Goal: Task Accomplishment & Management: Complete application form

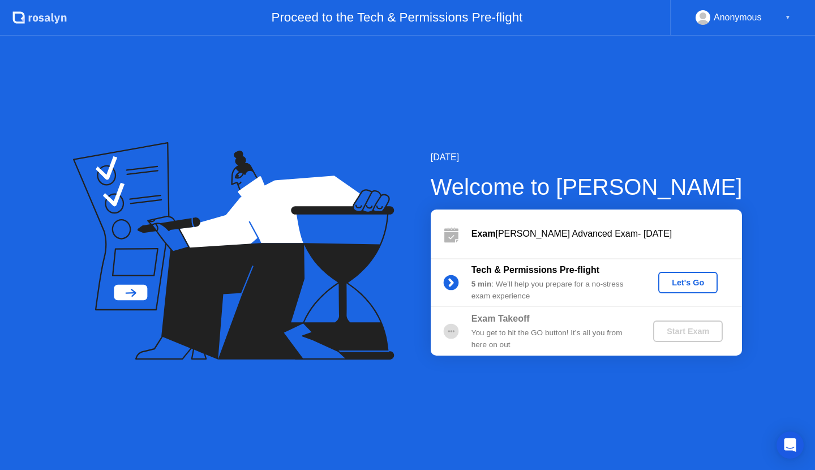
click at [680, 285] on div "Let's Go" at bounding box center [688, 282] width 50 height 9
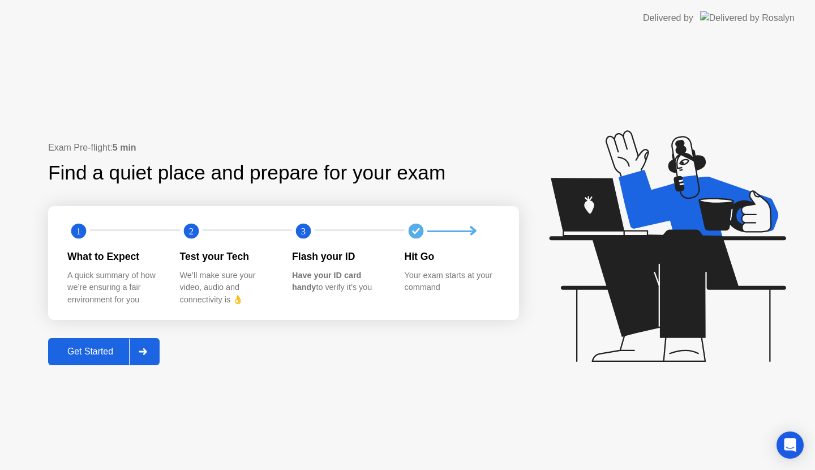
click at [98, 350] on div "Get Started" at bounding box center [90, 351] width 78 height 10
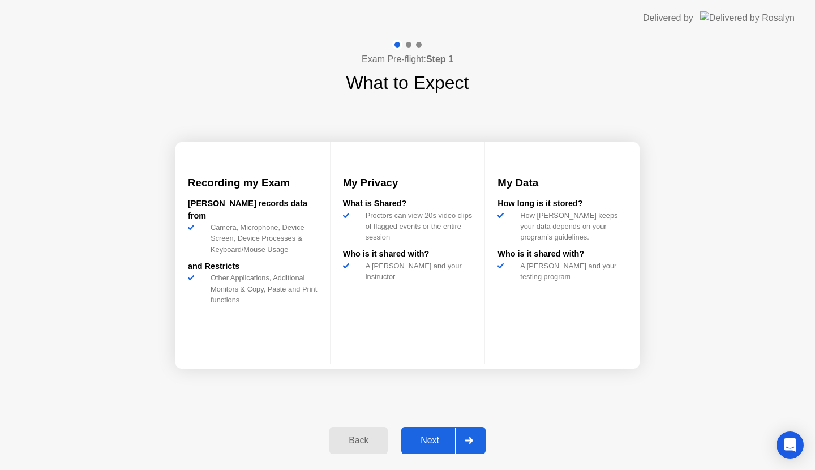
click at [432, 435] on div "Next" at bounding box center [430, 440] width 50 height 10
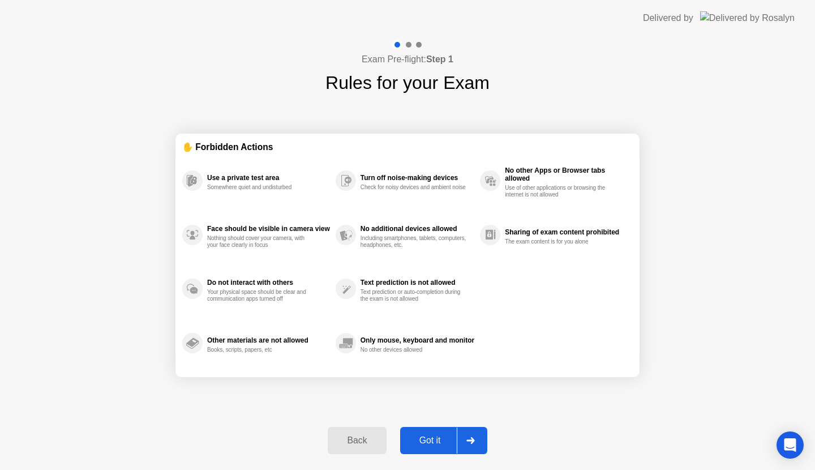
click at [432, 435] on div "Got it" at bounding box center [429, 440] width 53 height 10
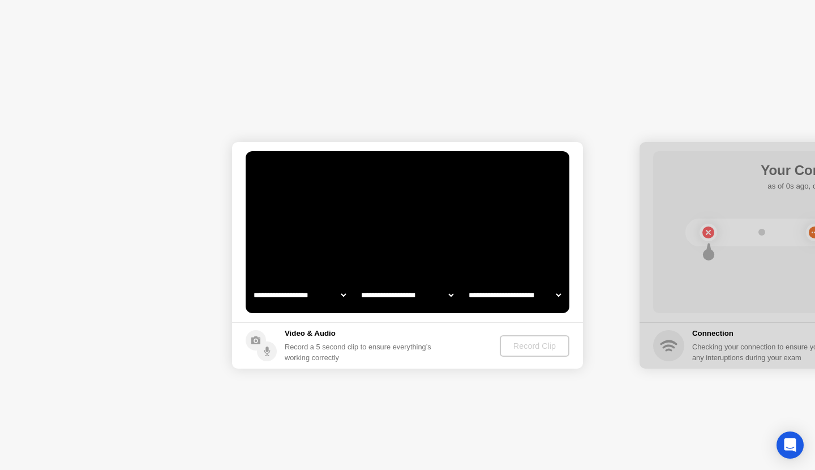
select select "**********"
select select "*******"
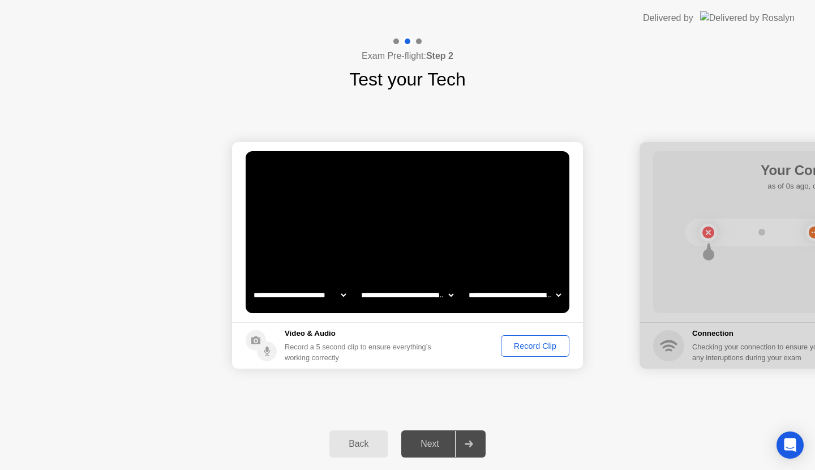
click at [534, 341] on div "Record Clip" at bounding box center [535, 345] width 61 height 9
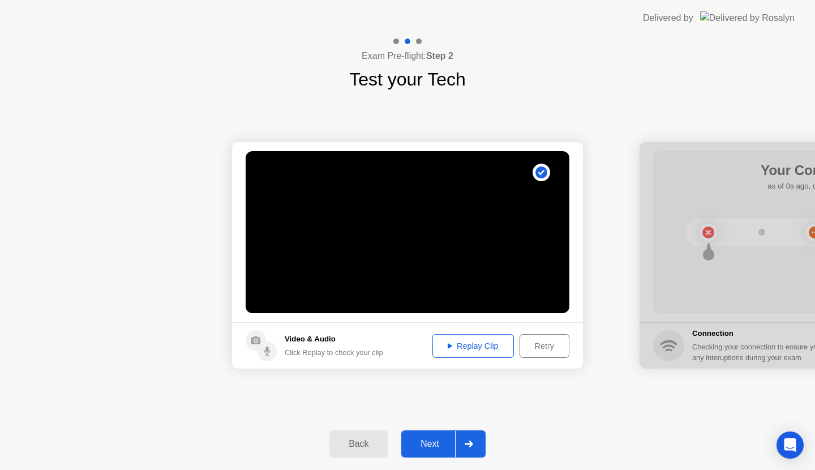
click at [552, 338] on button "Retry" at bounding box center [544, 346] width 50 height 24
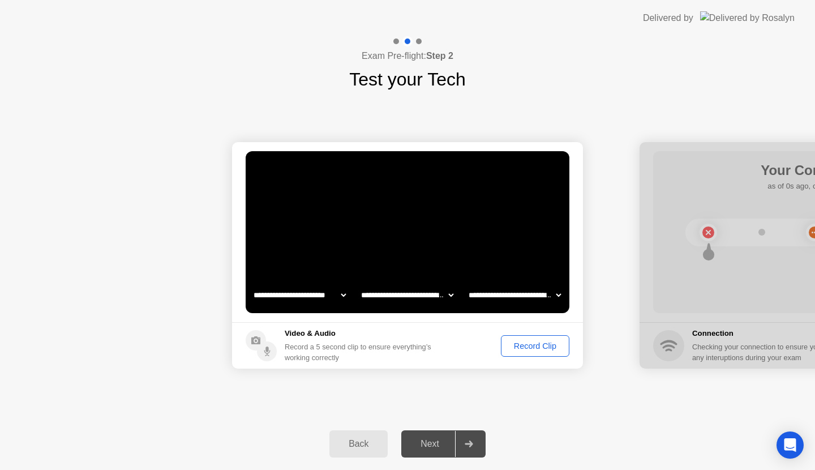
click at [534, 349] on div "Record Clip" at bounding box center [535, 345] width 61 height 9
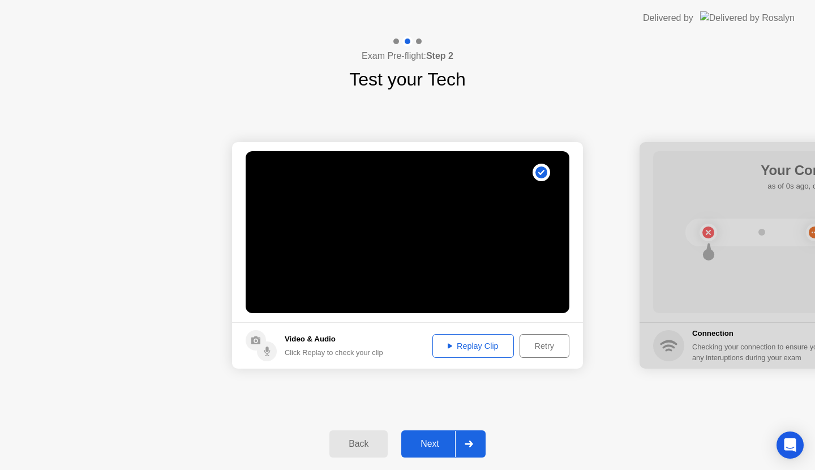
click at [478, 346] on div "Replay Clip" at bounding box center [473, 345] width 74 height 9
click at [452, 438] on div "Next" at bounding box center [430, 443] width 50 height 10
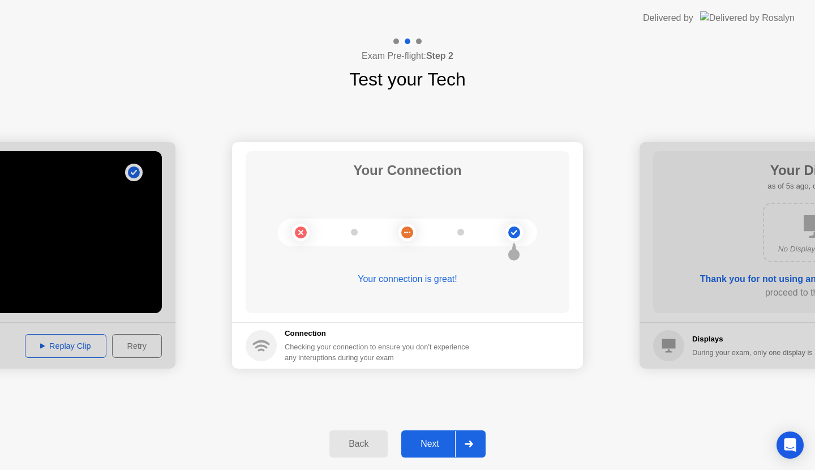
click at [442, 452] on button "Next" at bounding box center [443, 443] width 84 height 27
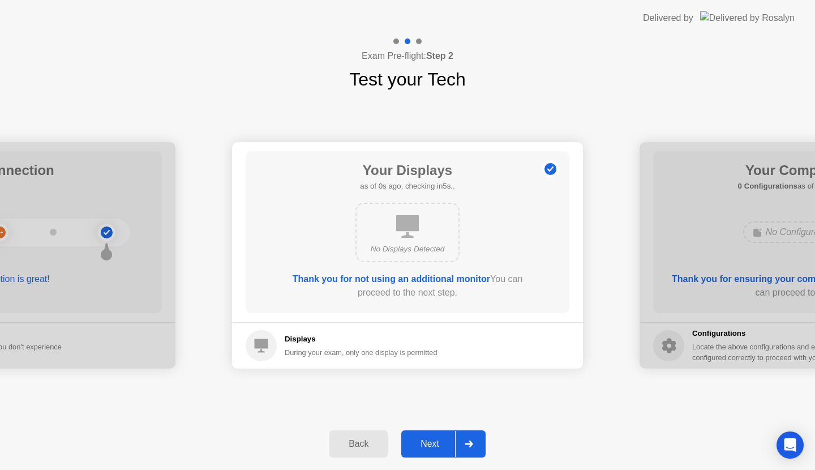
click at [442, 452] on button "Next" at bounding box center [443, 443] width 84 height 27
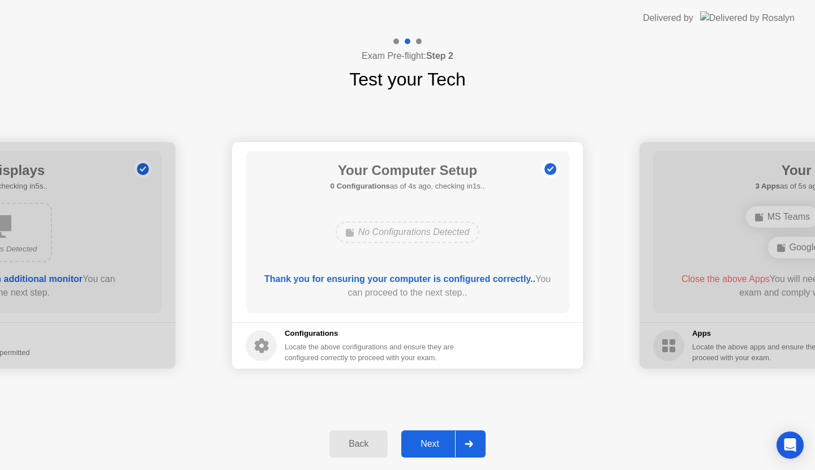
click at [442, 452] on button "Next" at bounding box center [443, 443] width 84 height 27
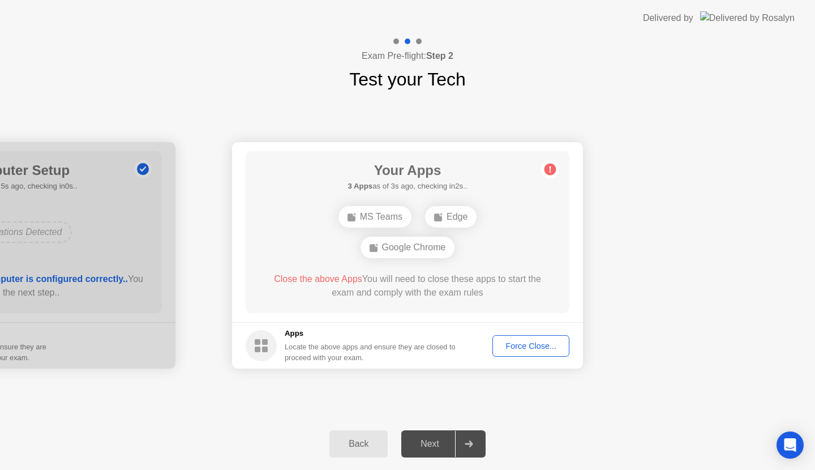
click at [525, 346] on div "Force Close..." at bounding box center [530, 345] width 69 height 9
click at [470, 445] on icon at bounding box center [469, 443] width 8 height 7
click at [418, 442] on div "Next" at bounding box center [430, 443] width 50 height 10
click at [448, 439] on div "Next" at bounding box center [430, 443] width 50 height 10
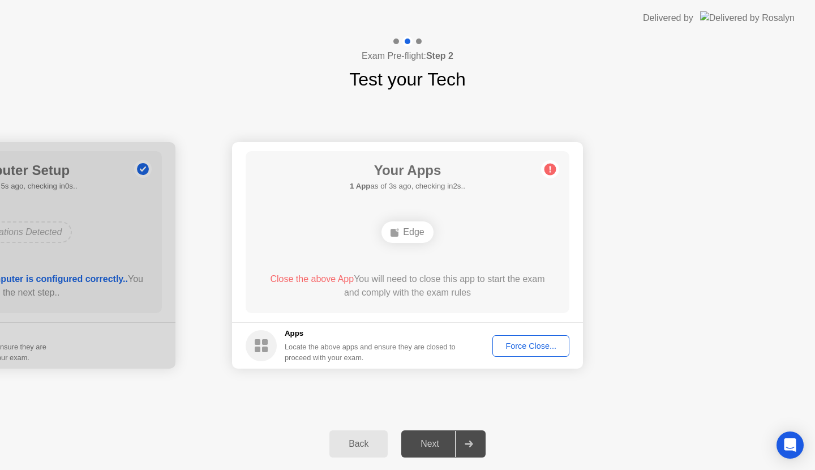
click at [448, 439] on div "Next" at bounding box center [430, 443] width 50 height 10
drag, startPoint x: 333, startPoint y: 309, endPoint x: 514, endPoint y: 326, distance: 182.4
click at [514, 326] on app-apps "Your Apps Searching for disallowed apps... Edge Google Chrome Close the above A…" at bounding box center [407, 255] width 351 height 226
click at [345, 231] on icon at bounding box center [341, 231] width 9 height 9
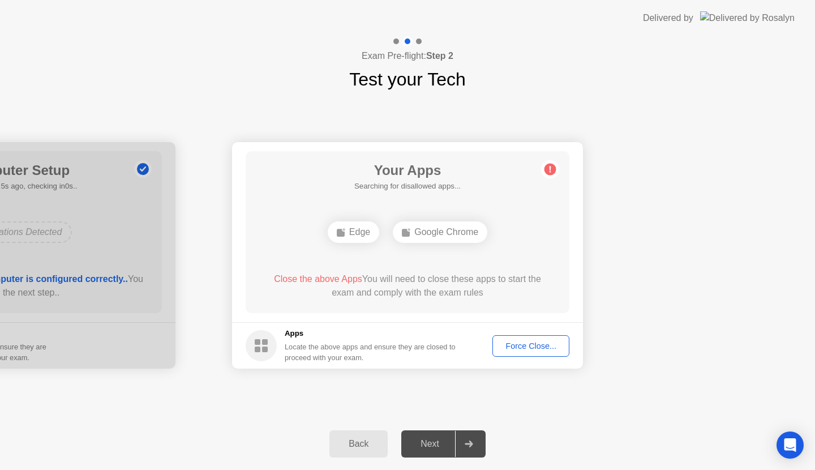
click at [543, 339] on button "Force Close..." at bounding box center [530, 346] width 77 height 22
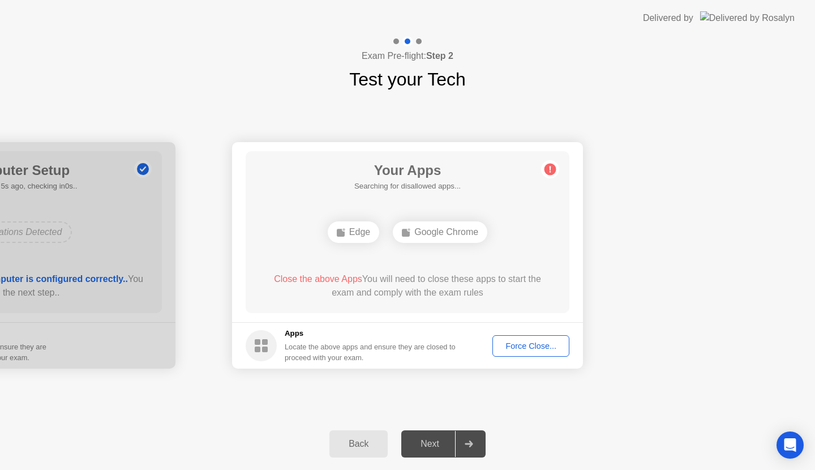
click at [524, 349] on div "Force Close..." at bounding box center [530, 345] width 69 height 9
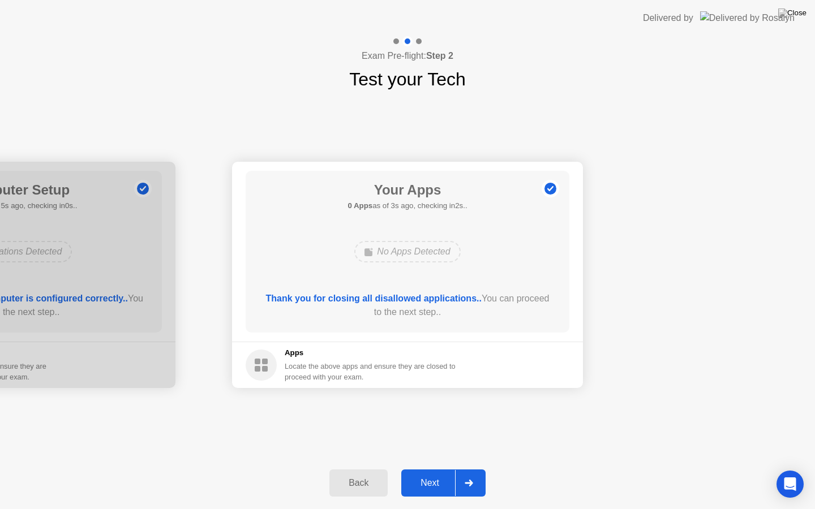
click at [451, 469] on button "Next" at bounding box center [443, 483] width 84 height 27
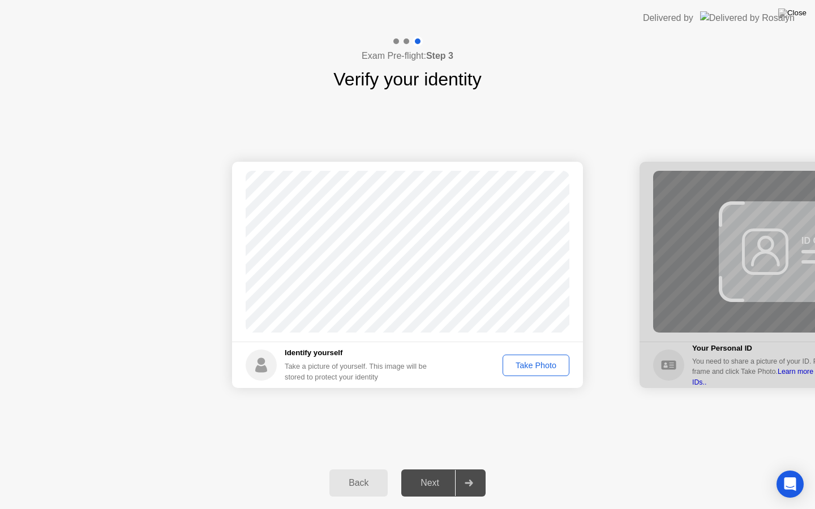
click at [540, 370] on div "Take Photo" at bounding box center [535, 365] width 59 height 9
click at [547, 356] on button "Retake" at bounding box center [543, 366] width 52 height 22
click at [547, 366] on div "Take Photo" at bounding box center [535, 365] width 59 height 9
click at [437, 469] on button "Next" at bounding box center [443, 483] width 84 height 27
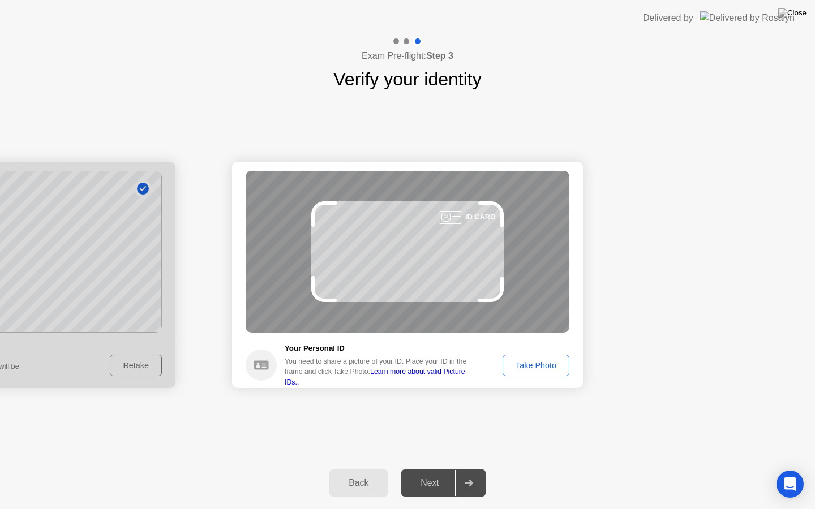
click at [518, 366] on div "Take Photo" at bounding box center [535, 365] width 59 height 9
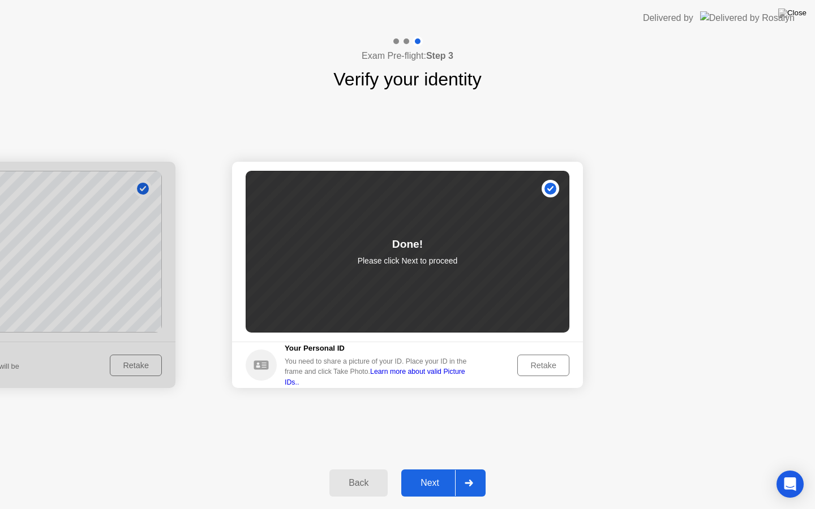
click at [440, 469] on div "Next" at bounding box center [430, 483] width 50 height 10
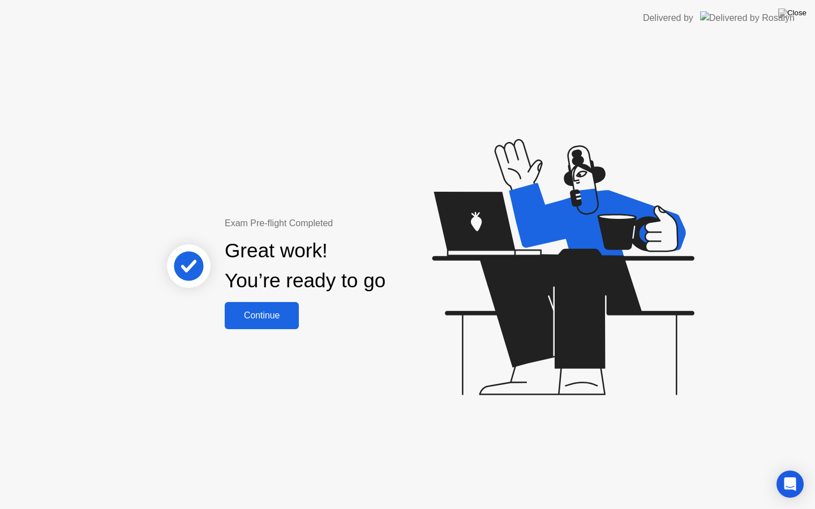
click at [279, 321] on div "Continue" at bounding box center [261, 316] width 67 height 10
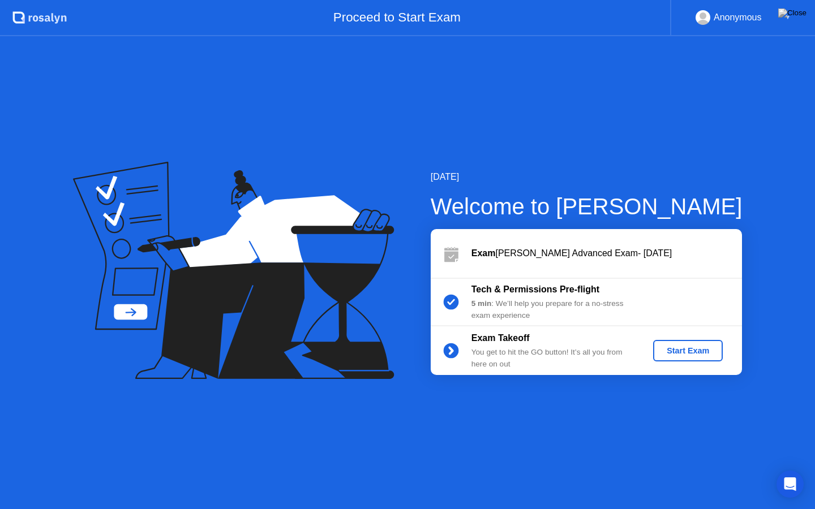
click at [699, 352] on div "Start Exam" at bounding box center [687, 350] width 61 height 9
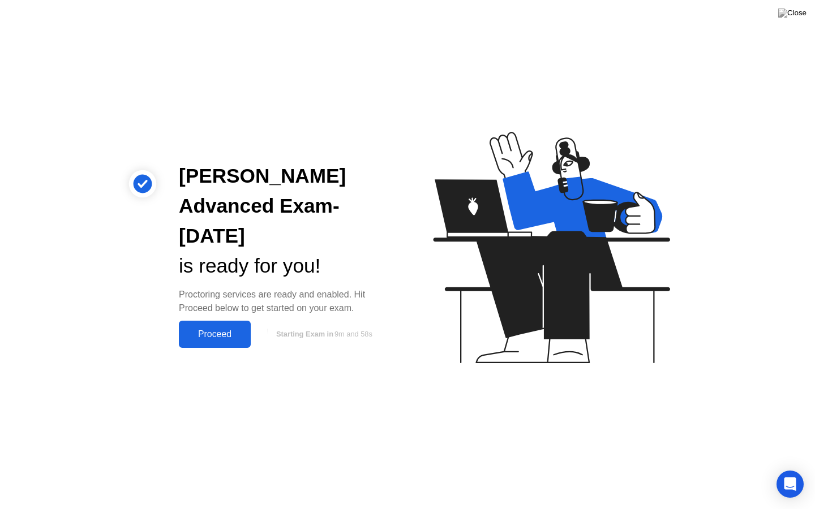
click at [207, 326] on button "Proceed" at bounding box center [215, 334] width 72 height 27
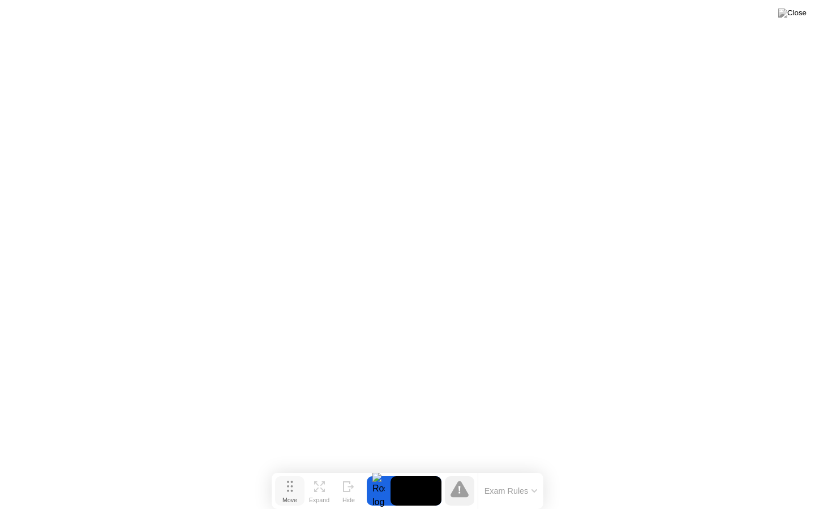
click at [286, 469] on div "Move" at bounding box center [289, 500] width 15 height 7
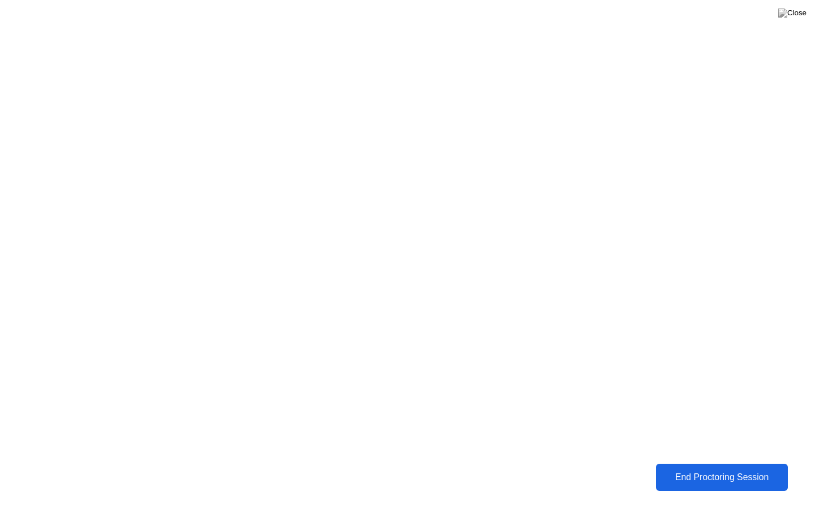
click at [733, 469] on button "End Proctoring Session" at bounding box center [722, 477] width 132 height 27
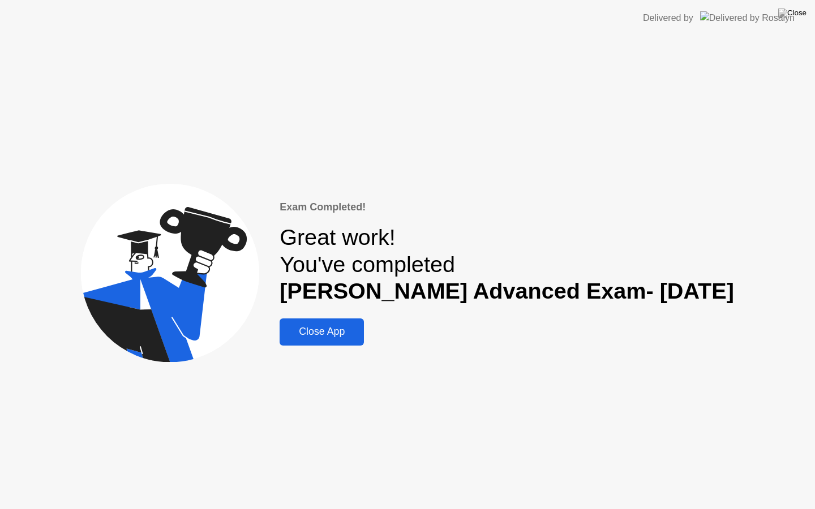
click at [350, 330] on div "Close App" at bounding box center [322, 332] width 78 height 12
